Goal: Task Accomplishment & Management: Manage account settings

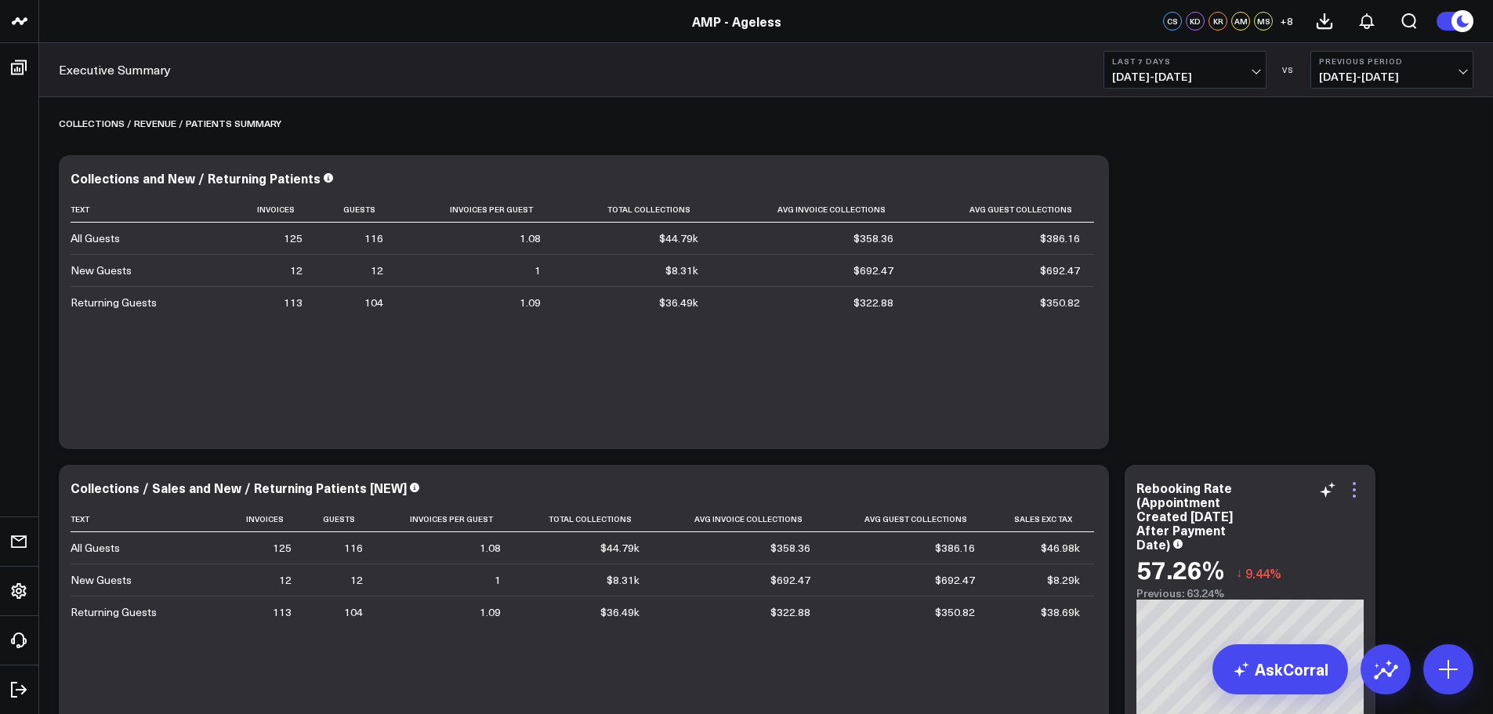
click at [1355, 494] on icon at bounding box center [1354, 490] width 19 height 19
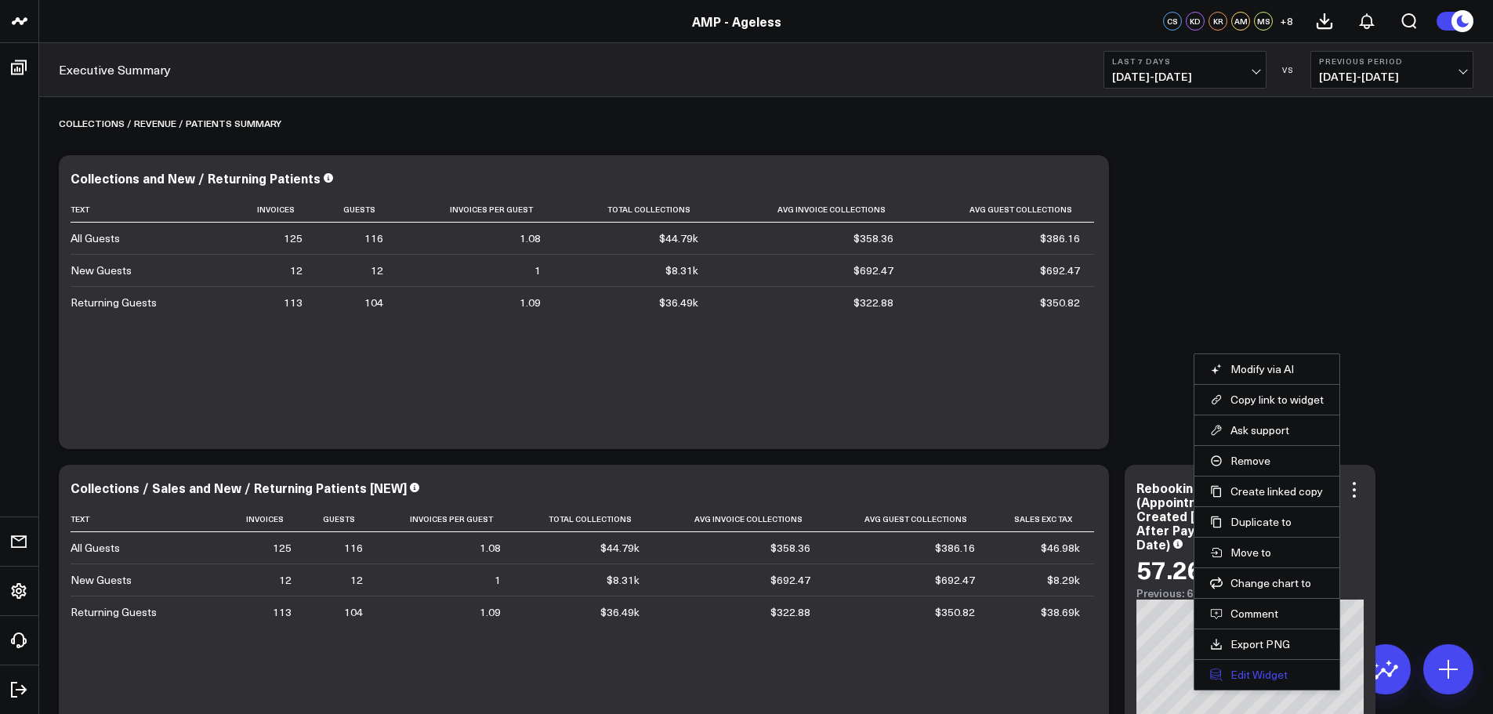
click at [1243, 675] on button "Edit Widget" at bounding box center [1267, 675] width 114 height 14
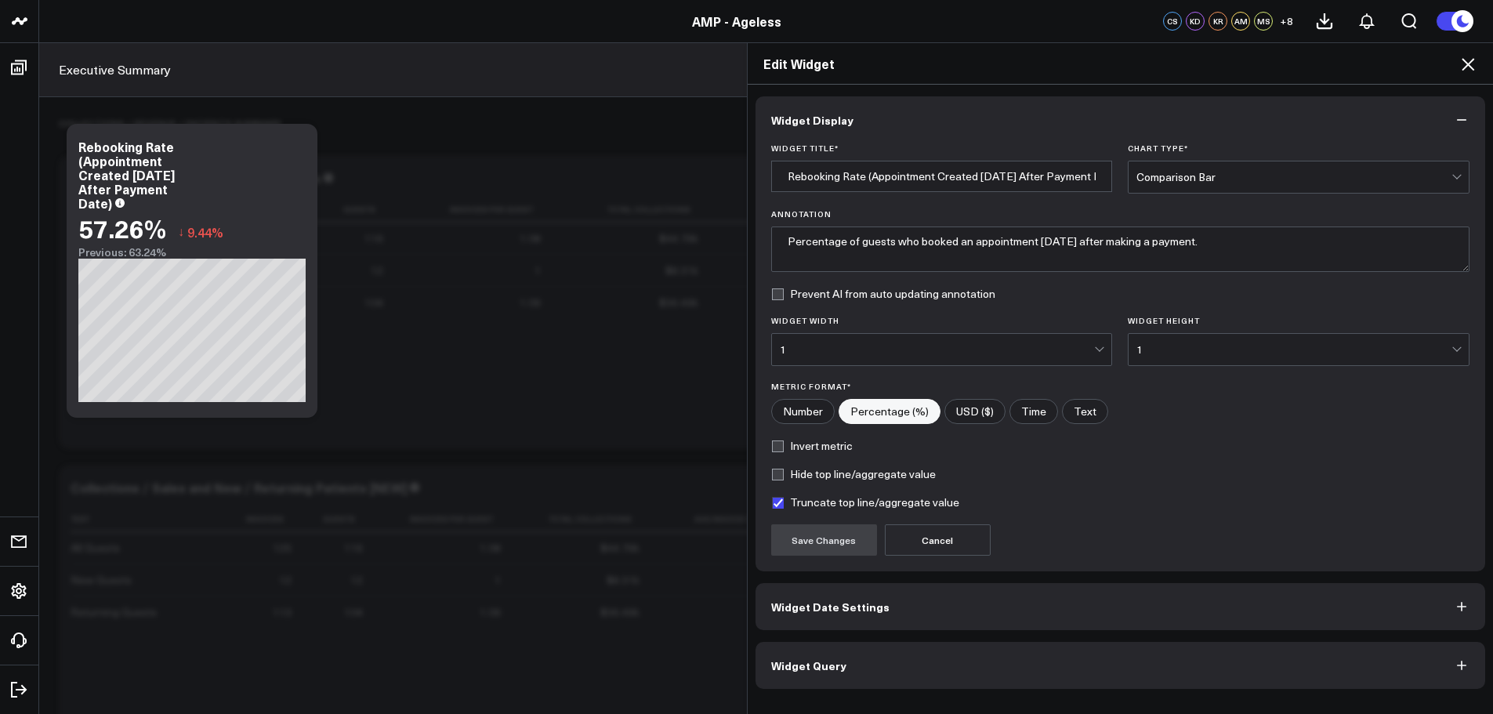
scroll to position [13, 0]
click at [962, 613] on button "Widget Date Settings" at bounding box center [1121, 606] width 731 height 47
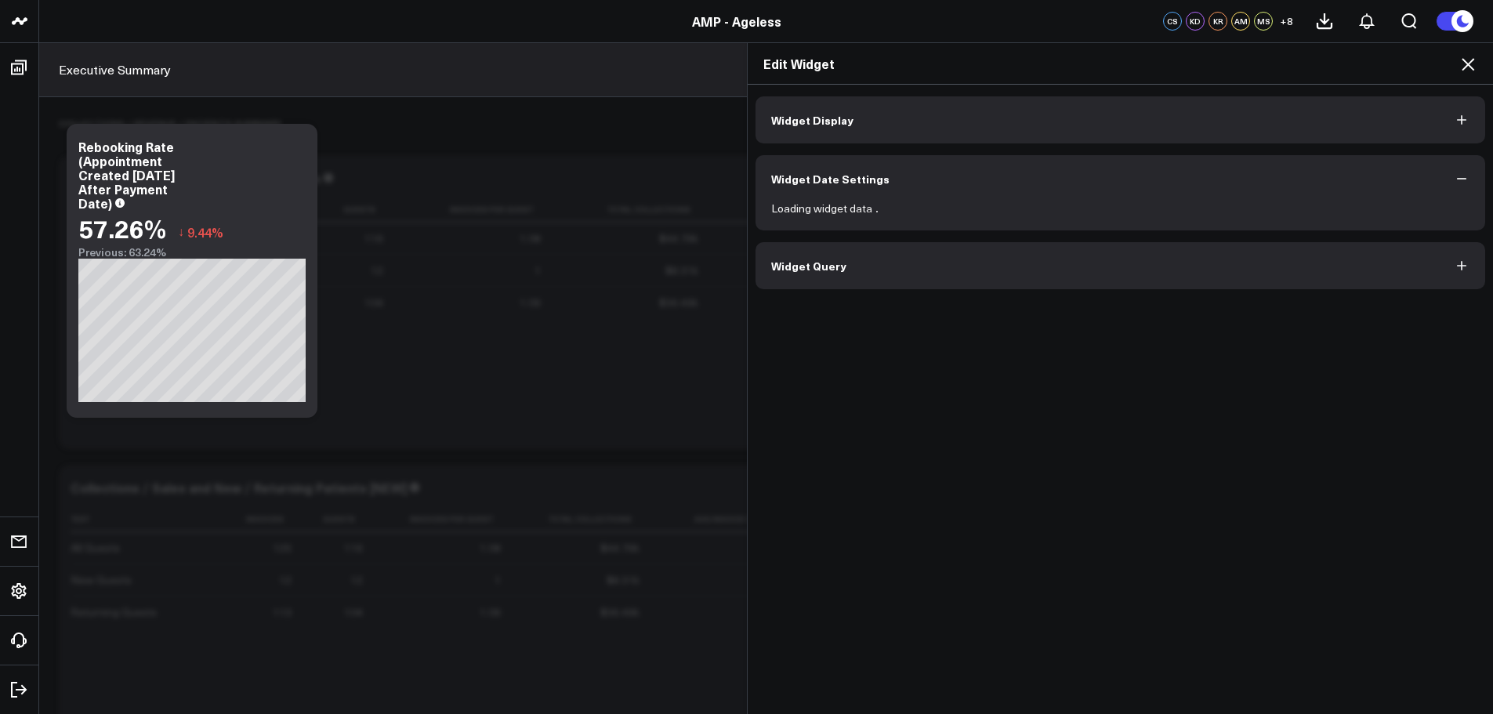
scroll to position [0, 0]
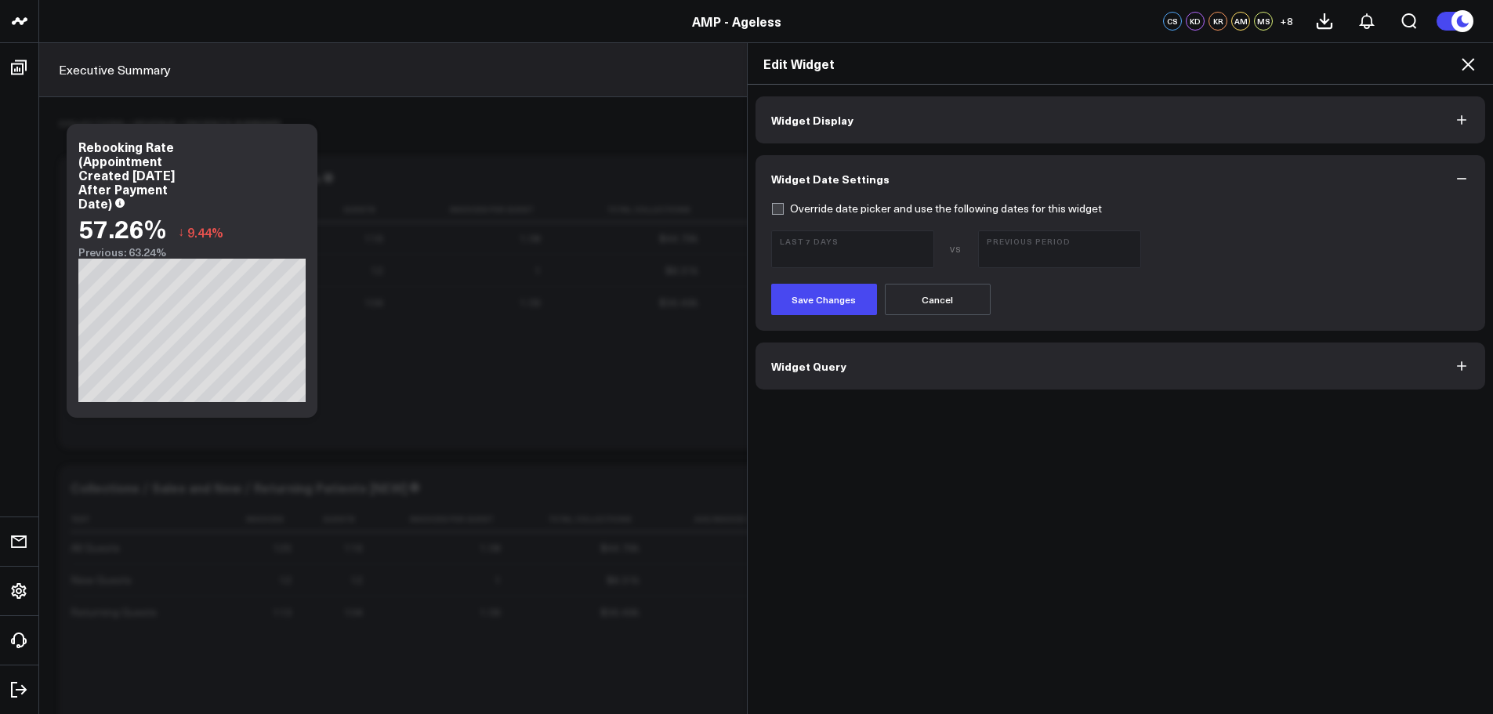
click at [778, 215] on label "Override date picker and use the following dates for this widget" at bounding box center [936, 208] width 331 height 13
click at [778, 215] on input "Override date picker and use the following dates for this widget" at bounding box center [777, 208] width 13 height 13
checkbox input "true"
click at [826, 263] on span "[DATE] - [DATE]" at bounding box center [853, 256] width 146 height 13
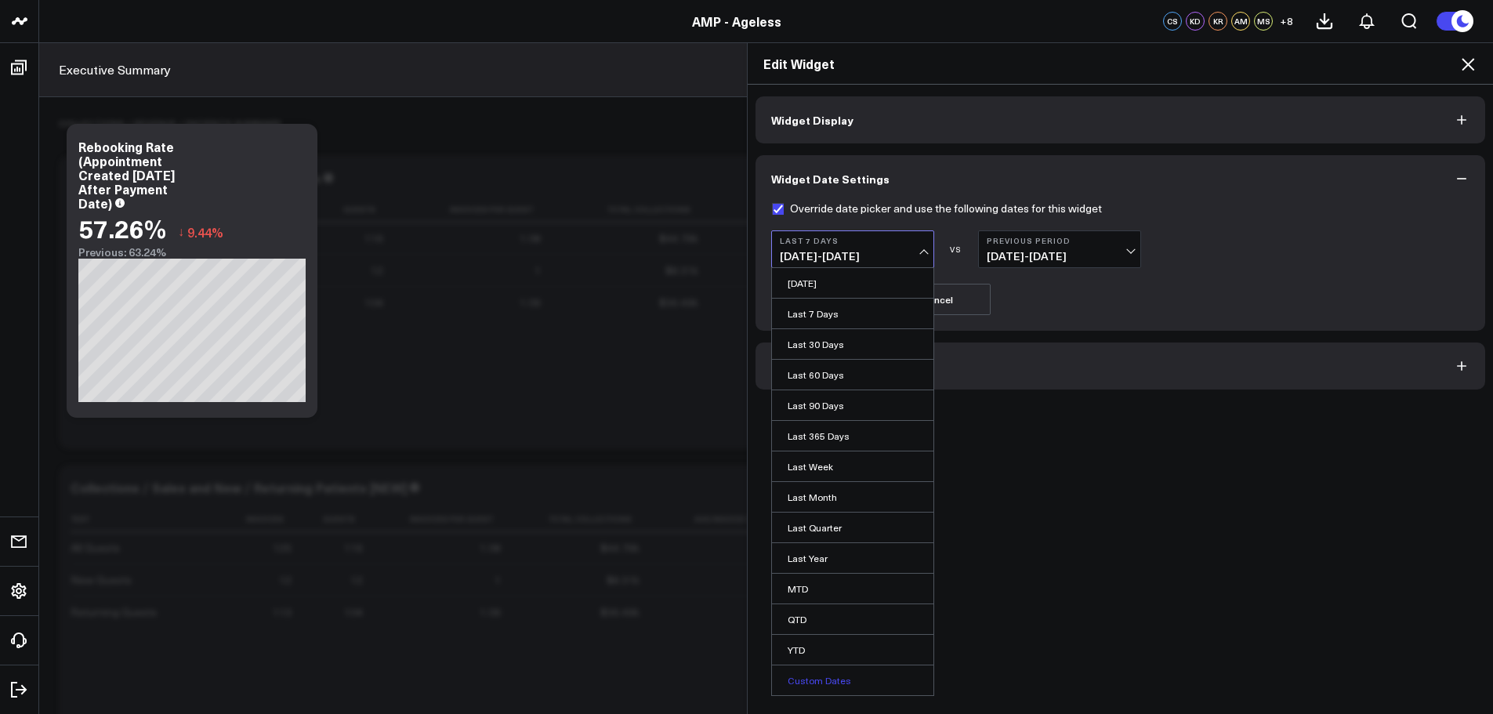
click at [816, 695] on link "Custom Dates" at bounding box center [852, 681] width 161 height 30
select select "8"
select select "2025"
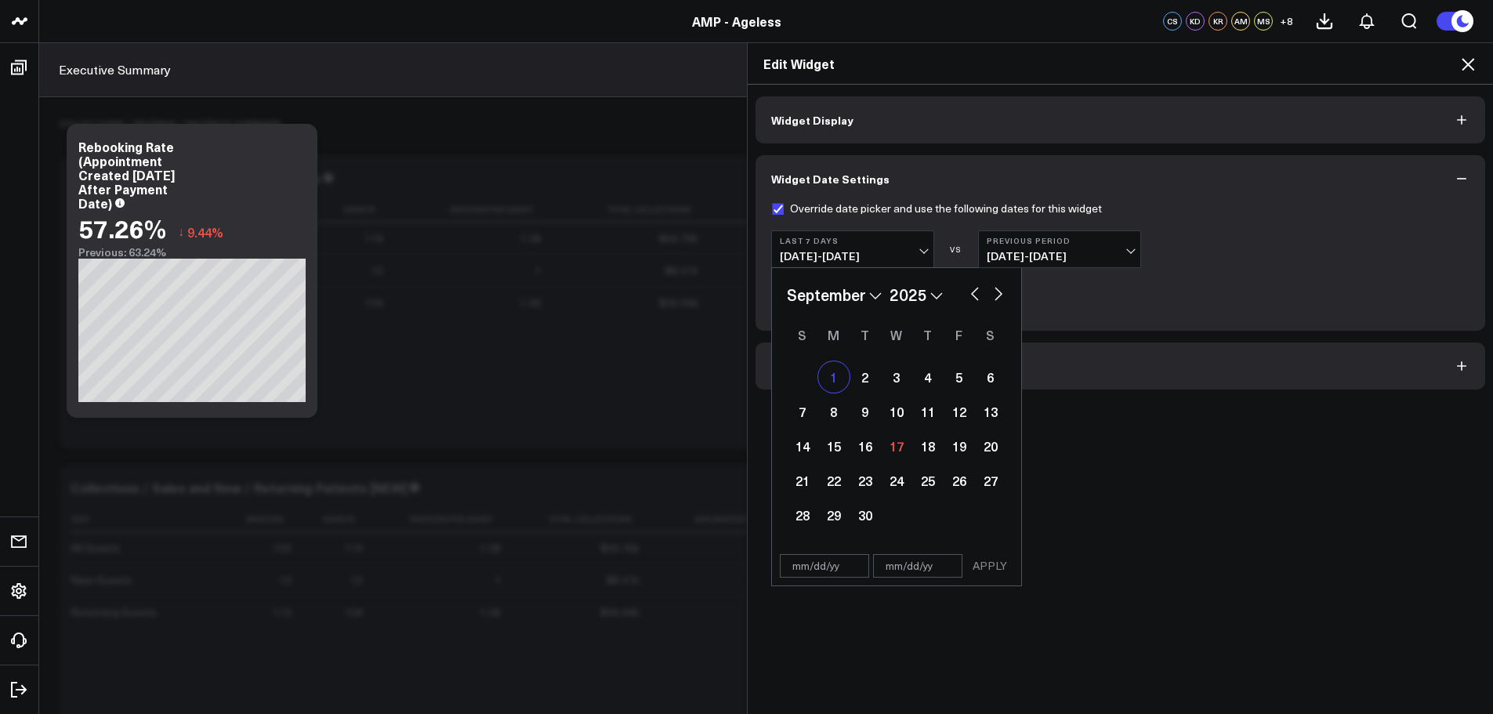
click at [833, 391] on div "1" at bounding box center [833, 376] width 31 height 31
type input "[DATE]"
select select "8"
select select "2025"
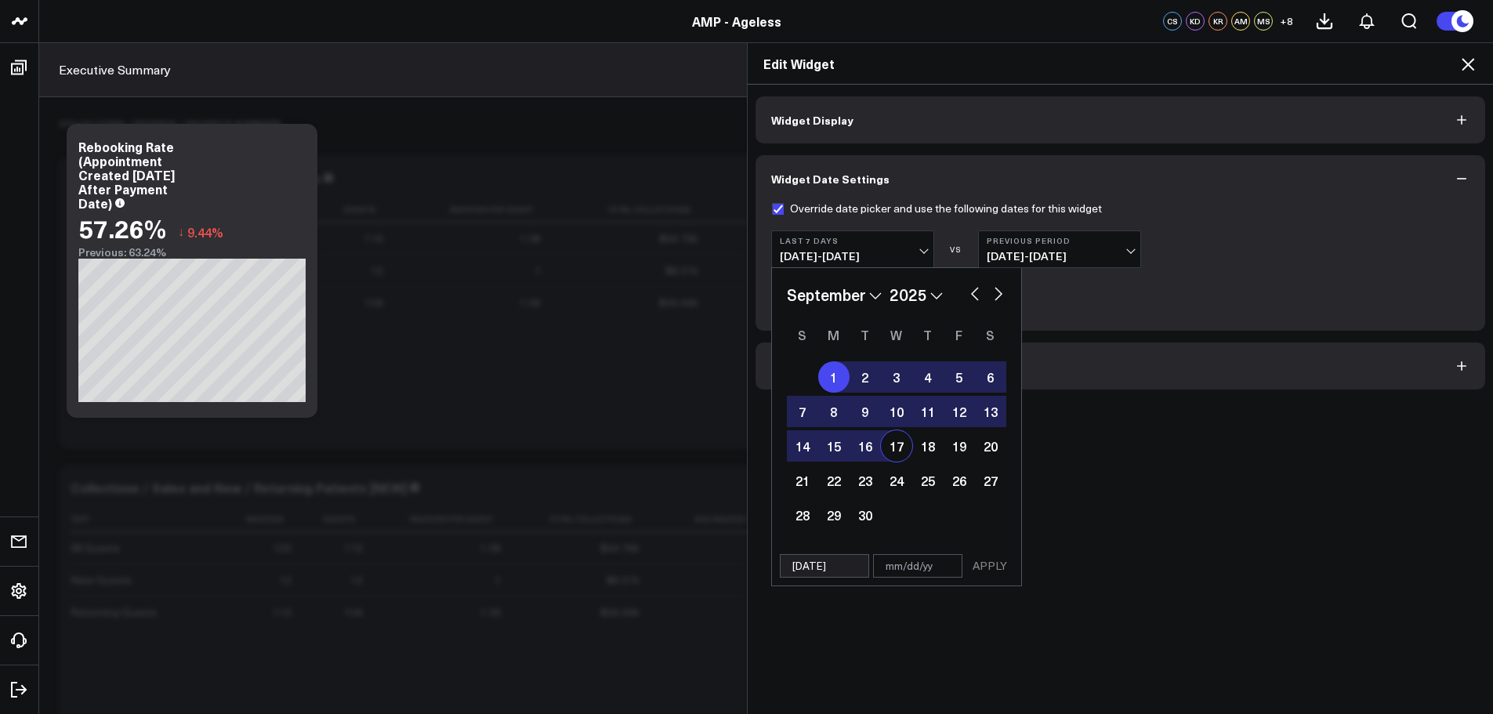
click at [896, 462] on div "17" at bounding box center [896, 445] width 31 height 31
type input "[DATE]"
select select "8"
select select "2025"
drag, startPoint x: 985, startPoint y: 579, endPoint x: 995, endPoint y: 484, distance: 95.3
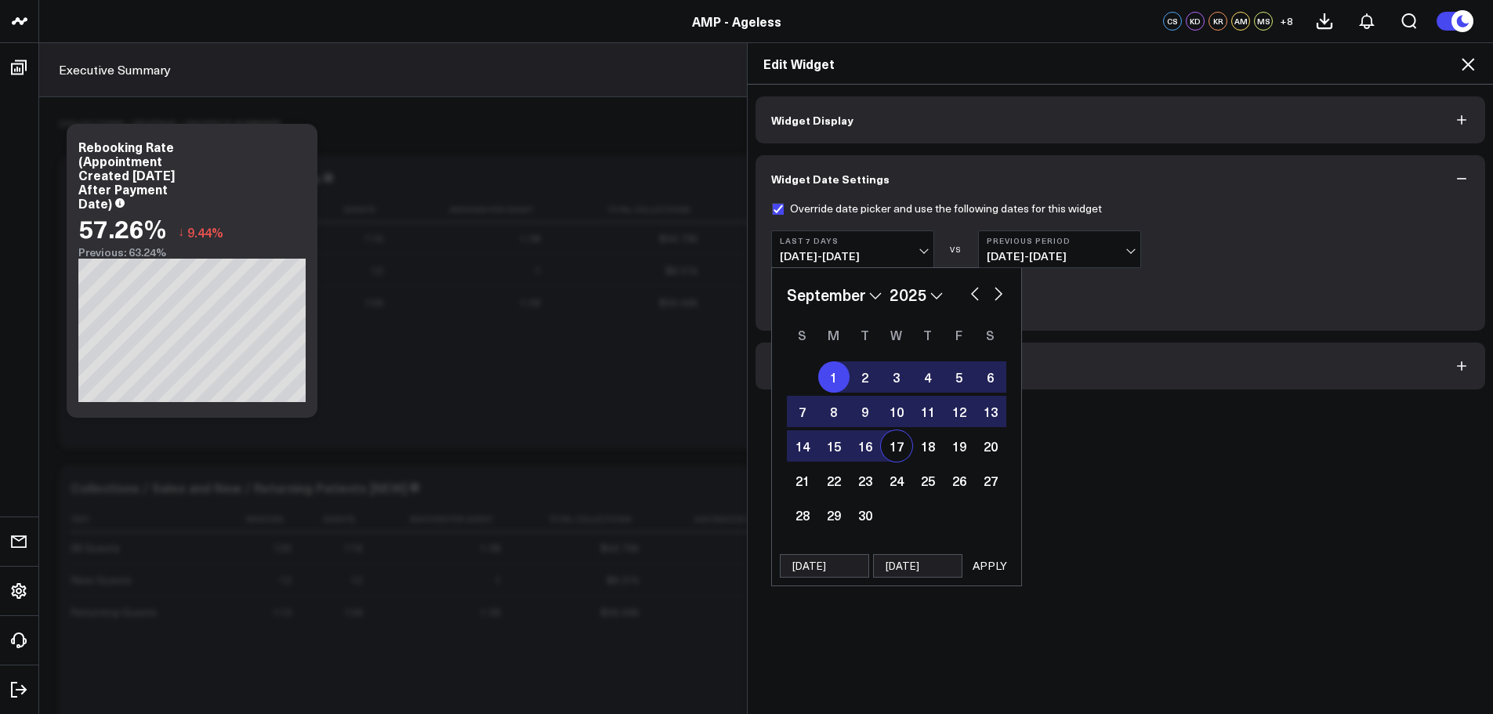
click at [985, 578] on button "APPLY" at bounding box center [990, 566] width 47 height 24
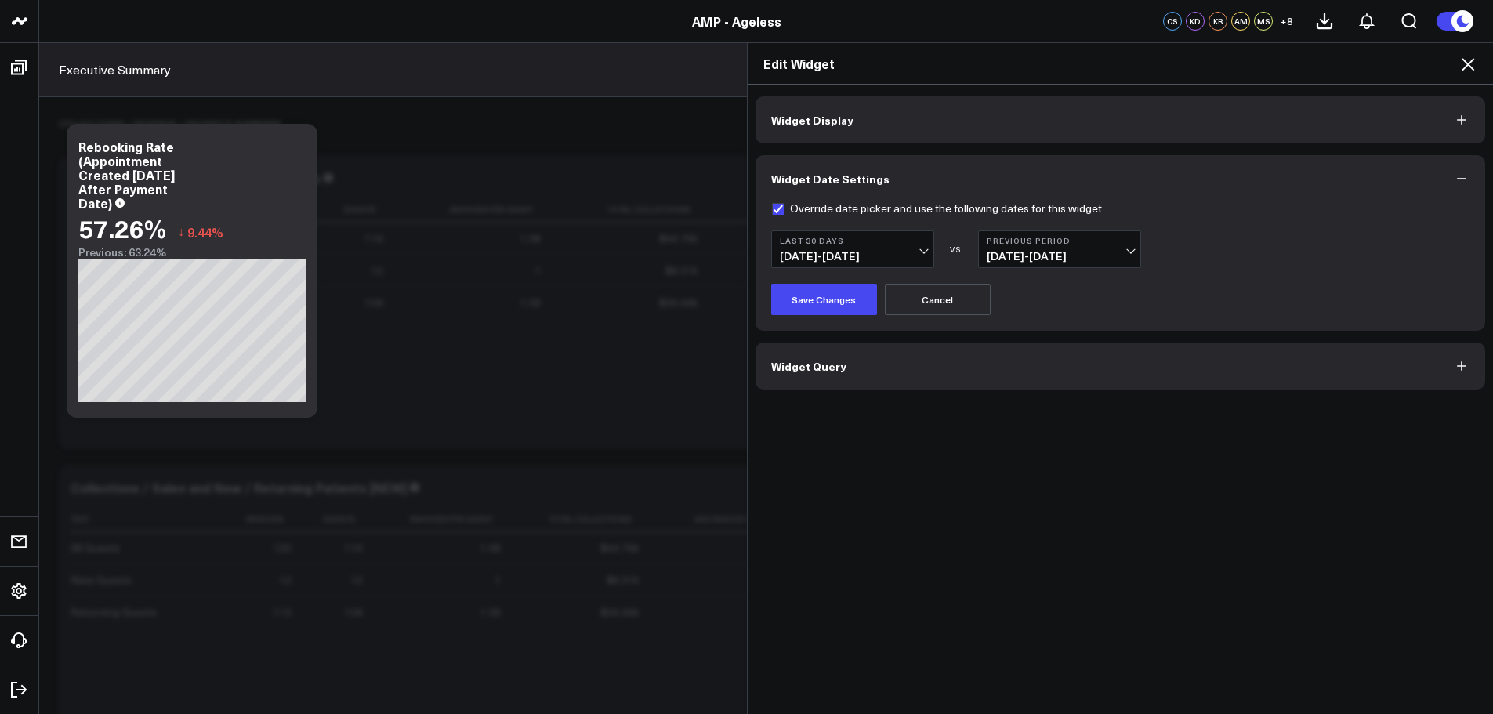
click at [1039, 263] on span "[DATE] - [DATE]" at bounding box center [1060, 256] width 146 height 13
click at [1021, 420] on link "Custom Dates" at bounding box center [1059, 405] width 161 height 30
select select "8"
select select "2025"
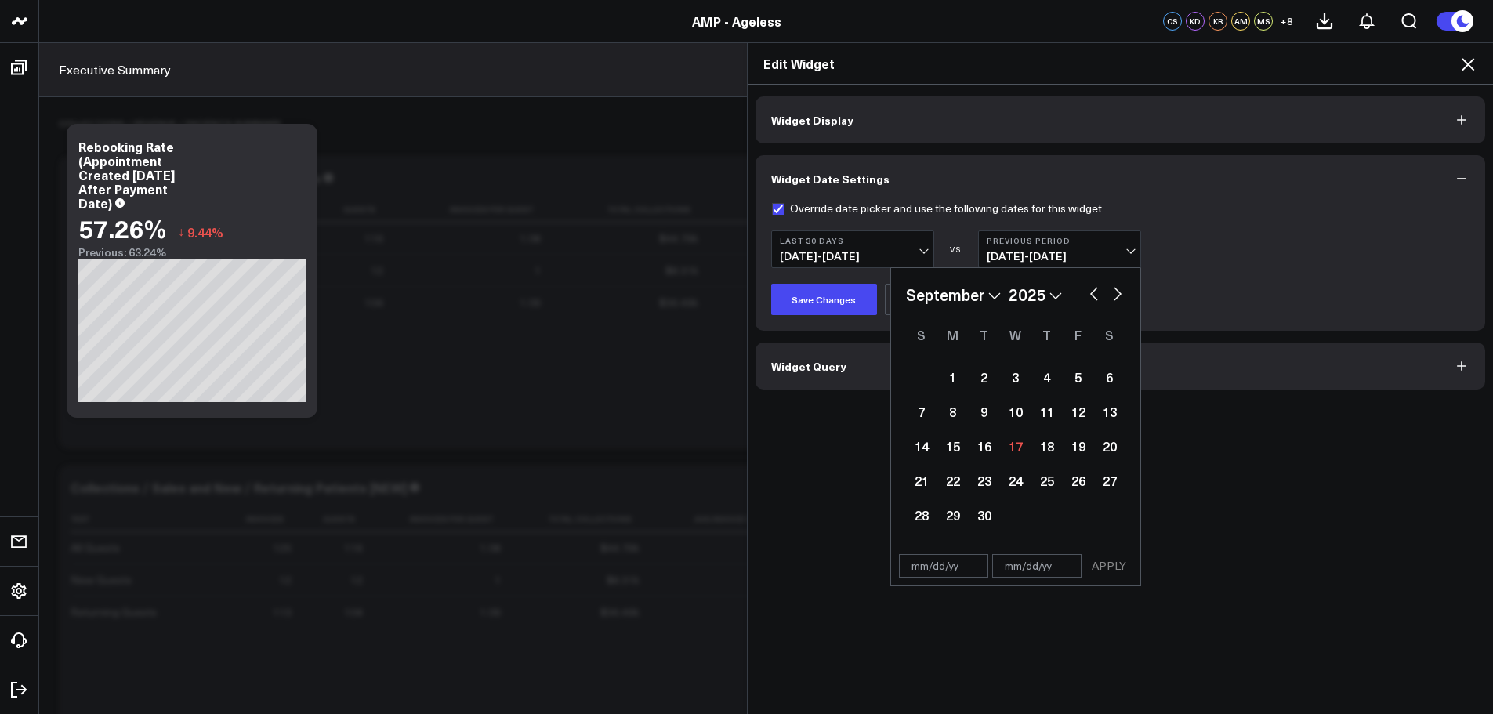
click at [1054, 307] on select "2026 2025 2024 2023 2022 2021 2020 2019 2018 2017 2016 2015 2014 2013 2012 2011…" at bounding box center [1035, 295] width 53 height 24
select select "8"
select select "2024"
click at [920, 393] on div "1" at bounding box center [921, 376] width 31 height 31
type input "[DATE]"
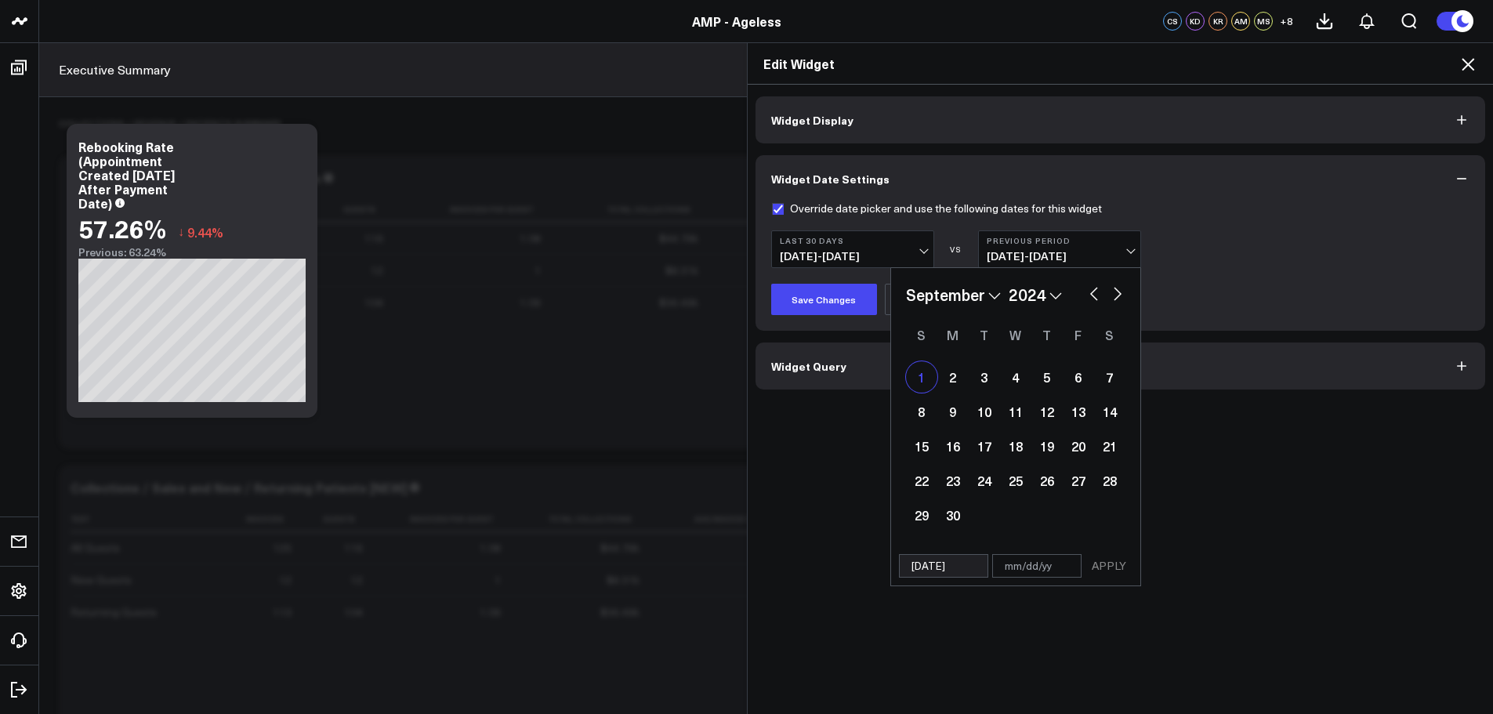
select select "8"
select select "2024"
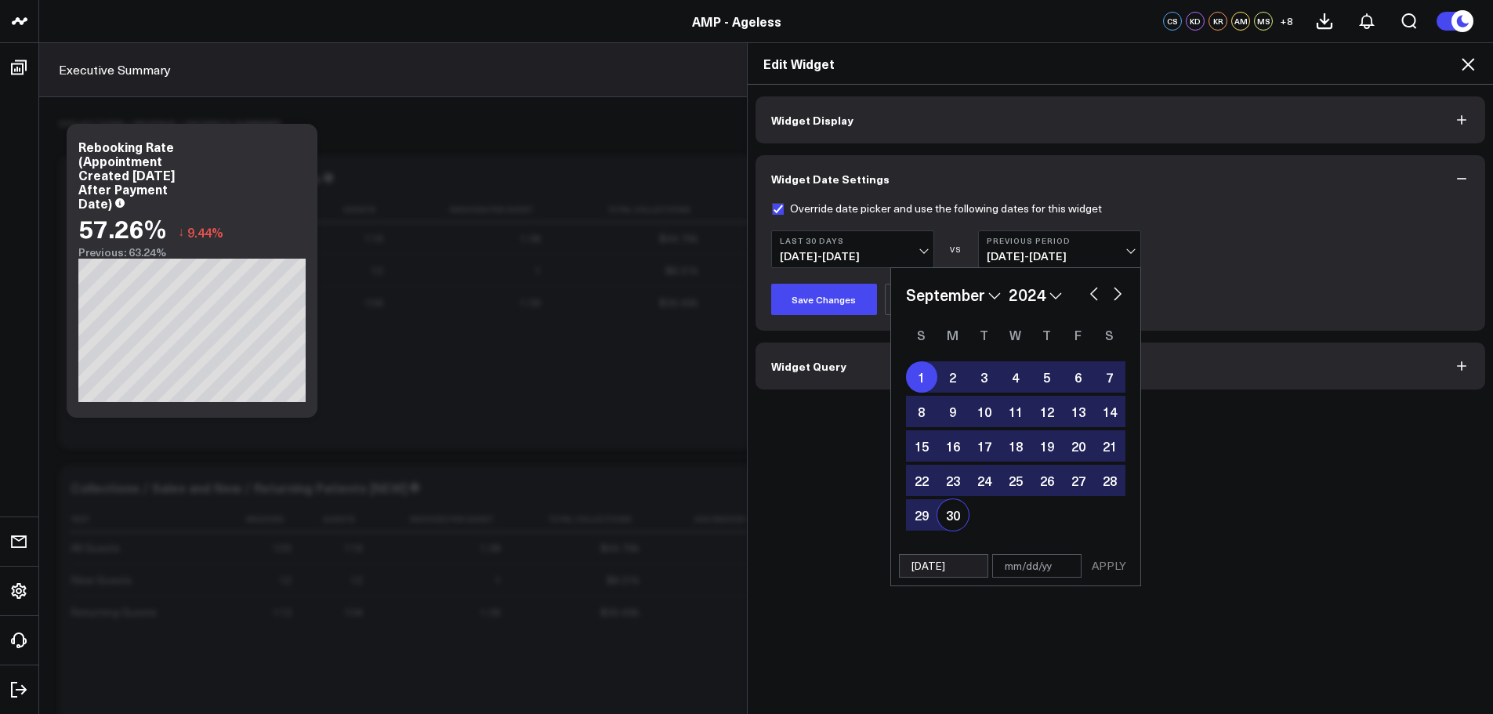
click at [953, 531] on div "30" at bounding box center [953, 514] width 31 height 31
type input "[DATE]"
select select "8"
select select "2024"
click at [1108, 578] on button "APPLY" at bounding box center [1109, 566] width 47 height 24
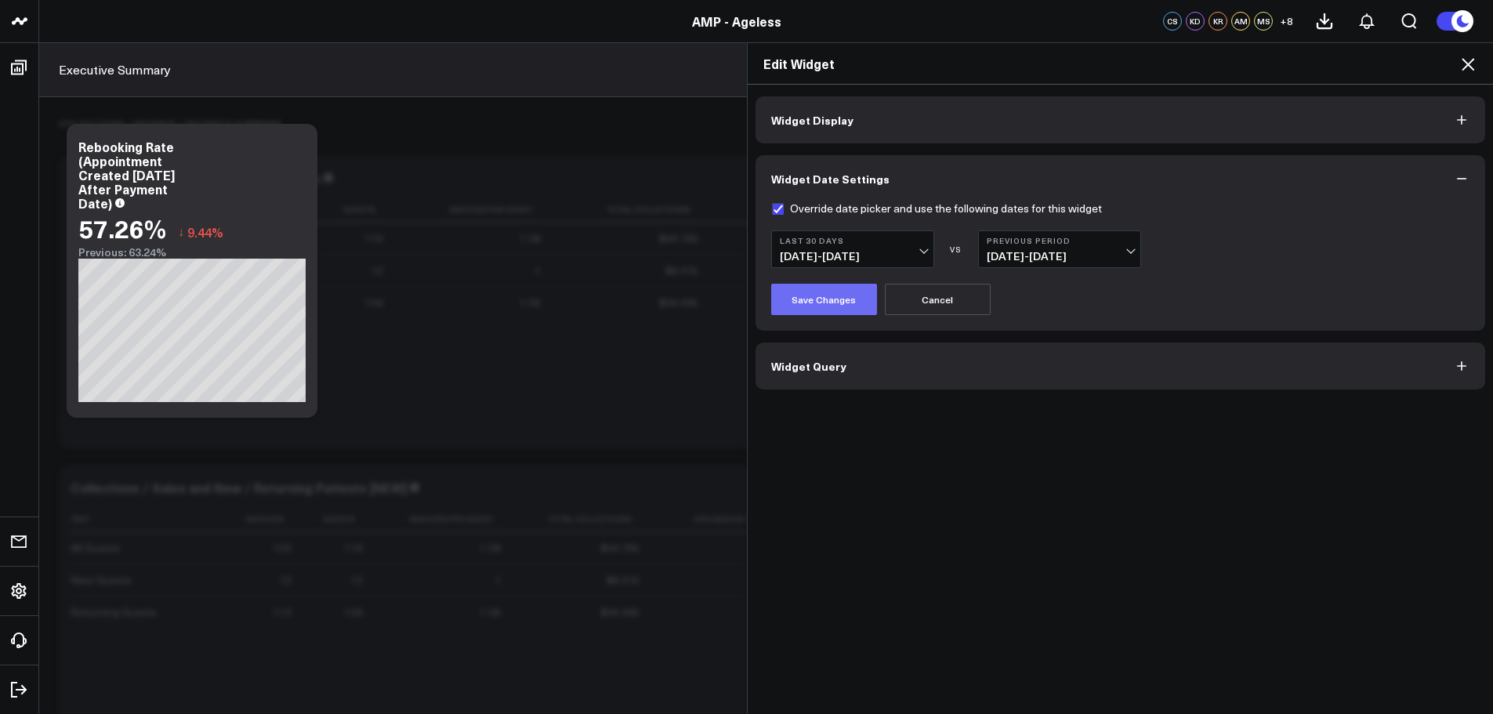
click at [808, 314] on button "Save Changes" at bounding box center [824, 299] width 106 height 31
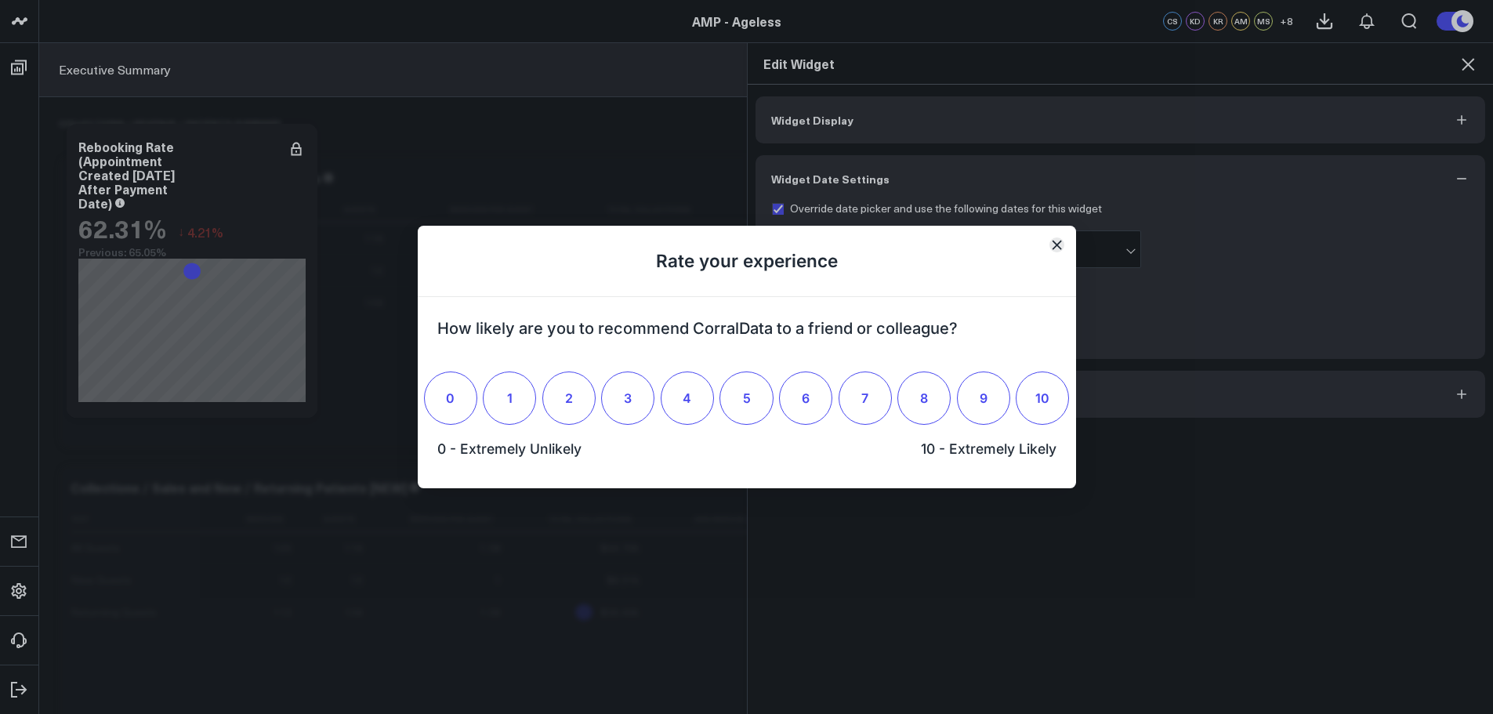
click at [1053, 248] on icon "Close" at bounding box center [1057, 245] width 10 height 10
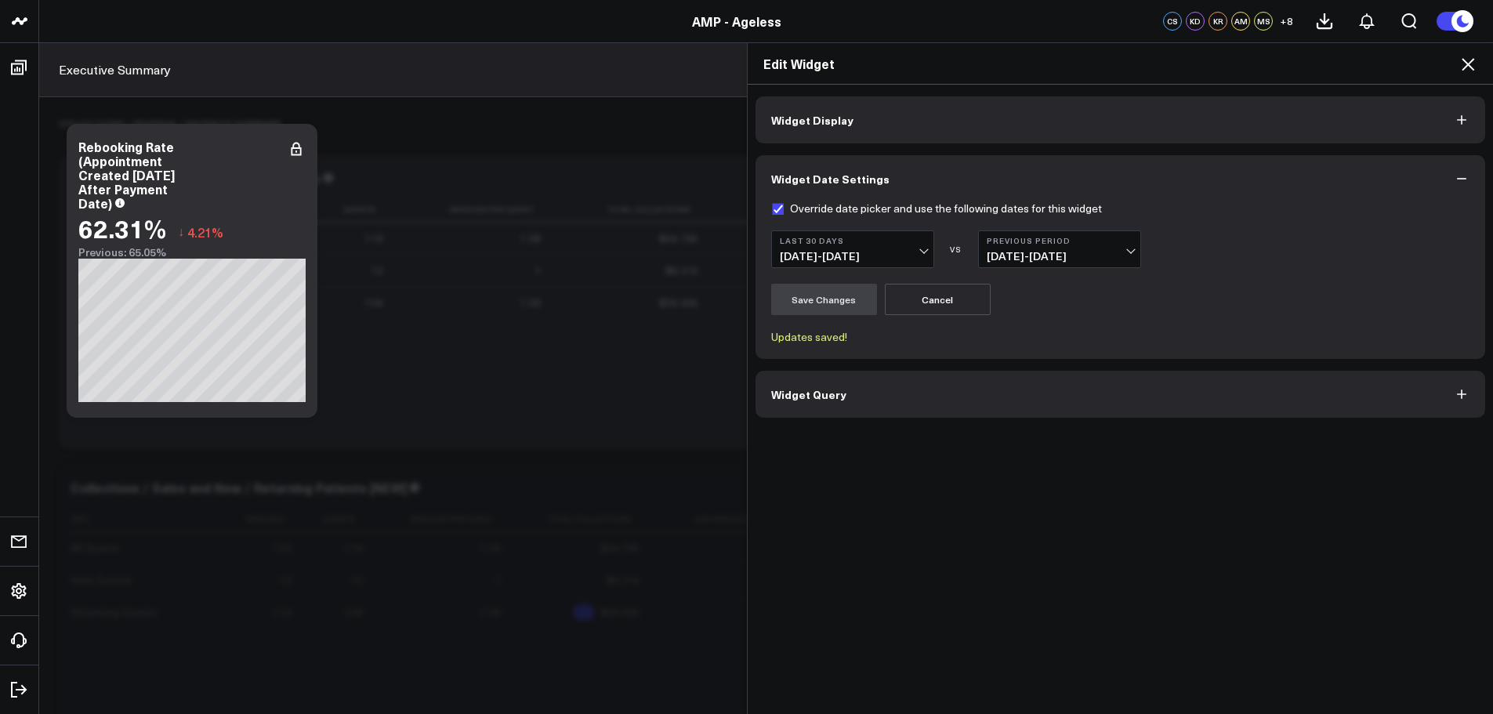
click at [775, 215] on label "Override date picker and use the following dates for this widget" at bounding box center [936, 208] width 331 height 13
click at [775, 215] on input "Override date picker and use the following dates for this widget" at bounding box center [777, 208] width 13 height 13
checkbox input "false"
click at [808, 315] on button "Save Changes" at bounding box center [824, 299] width 106 height 31
